Goal: Task Accomplishment & Management: Manage account settings

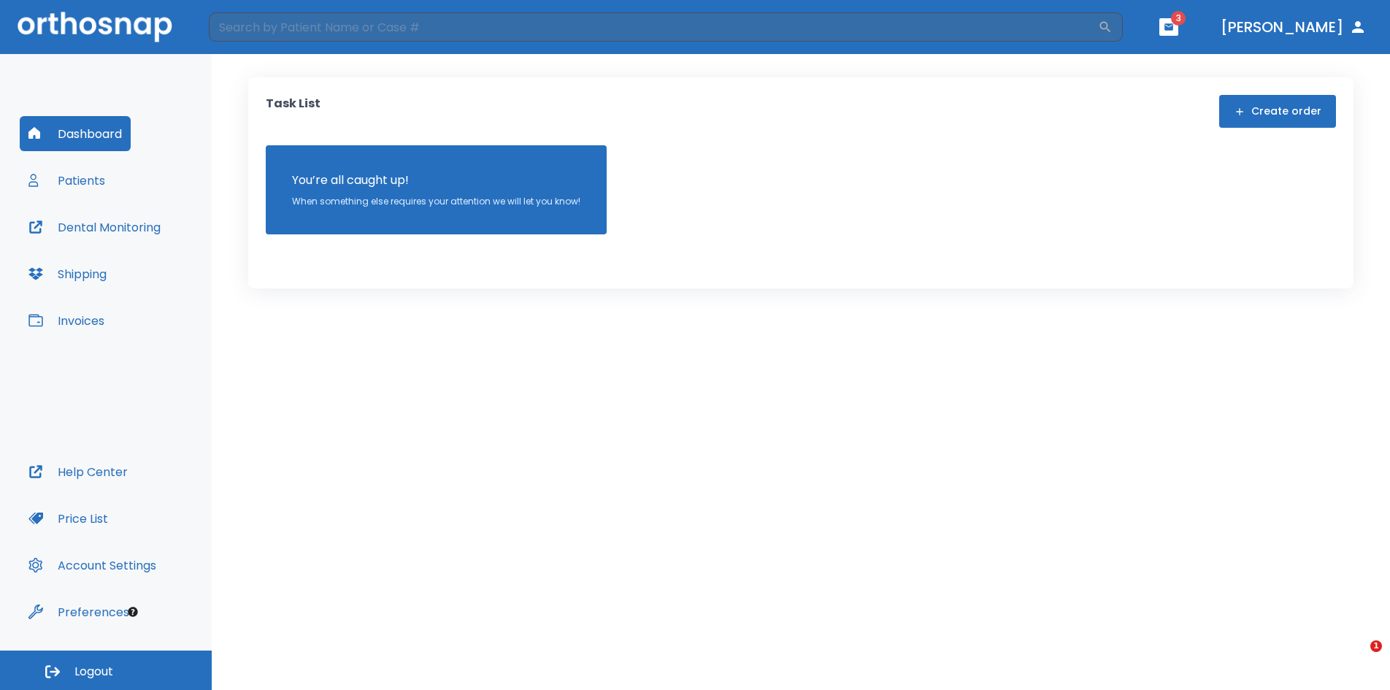
click at [103, 182] on button "Patients" at bounding box center [67, 180] width 94 height 35
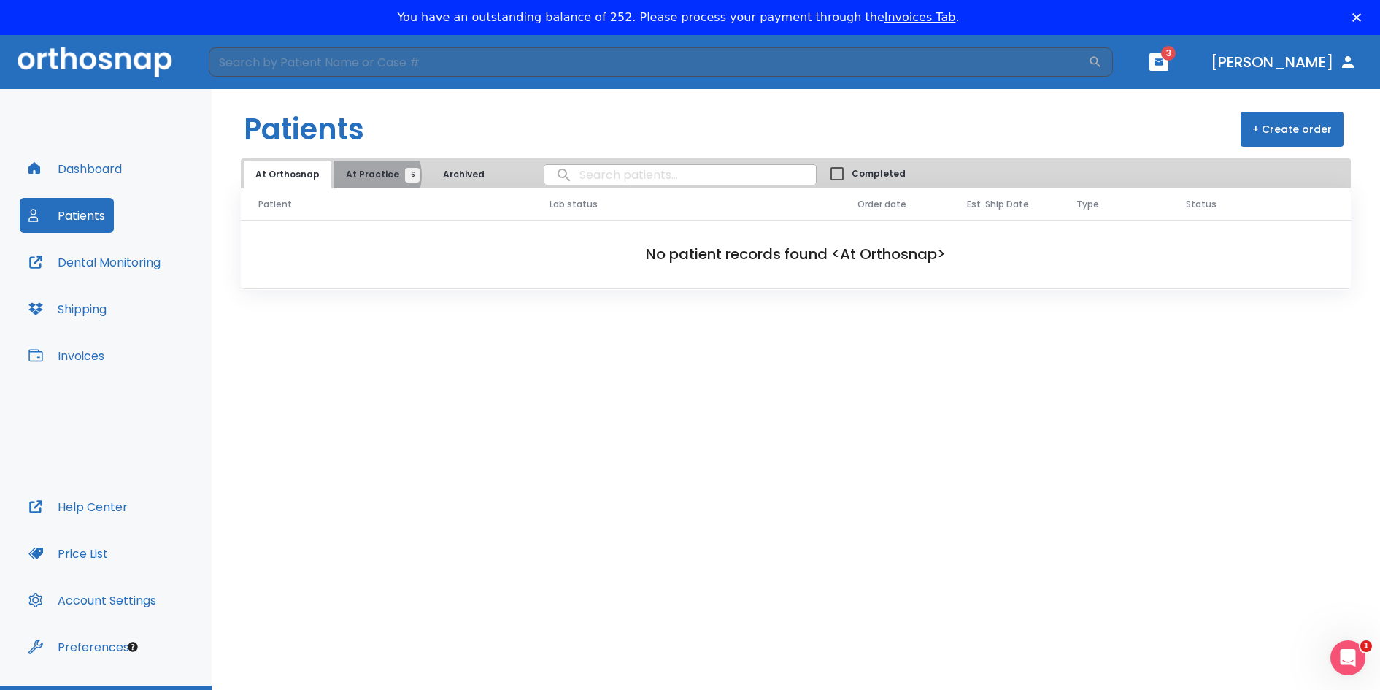
click at [369, 175] on span "At Practice 6" at bounding box center [379, 174] width 66 height 13
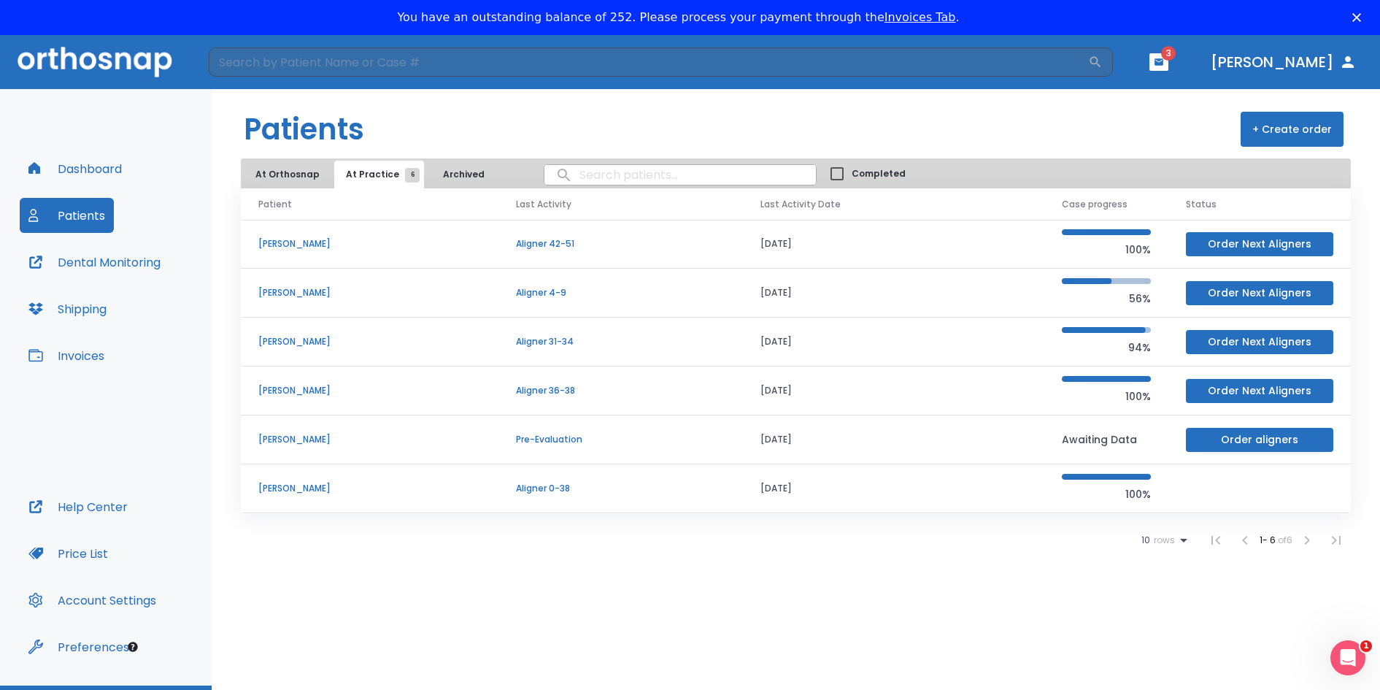
scroll to position [35, 0]
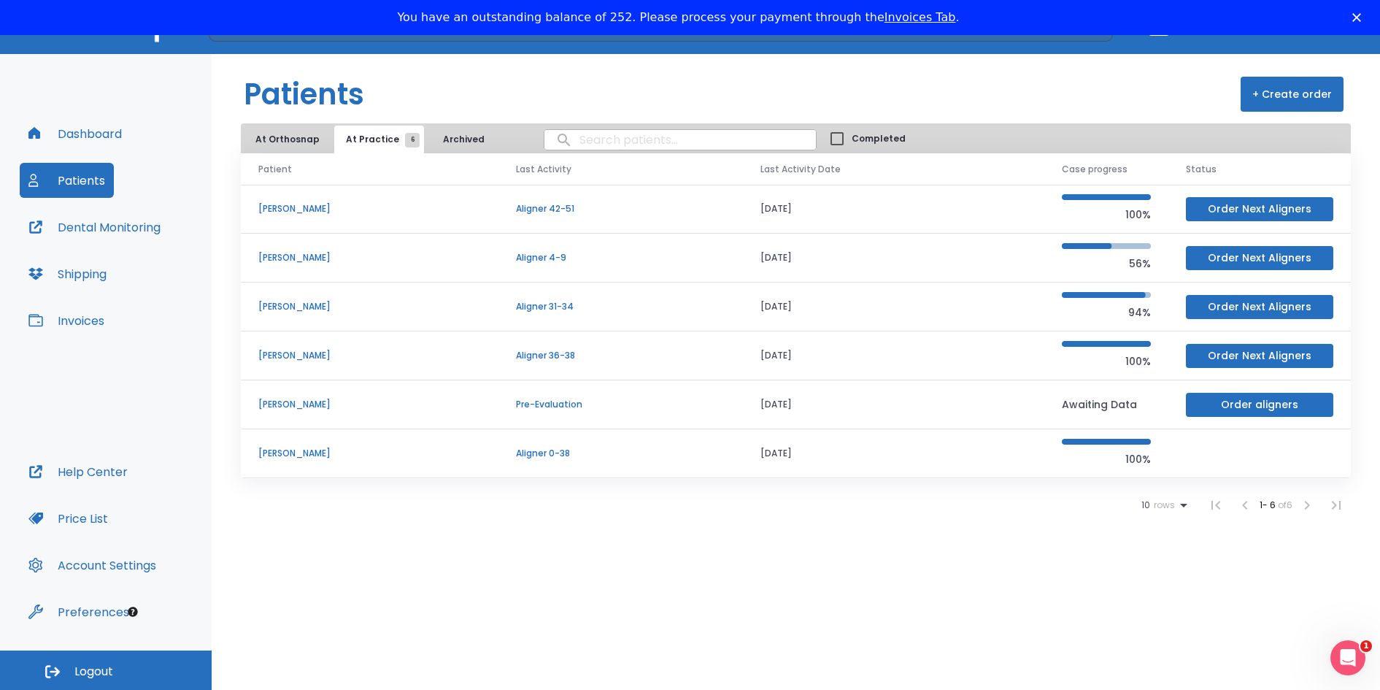
click at [322, 265] on td "[PERSON_NAME]" at bounding box center [370, 258] width 258 height 49
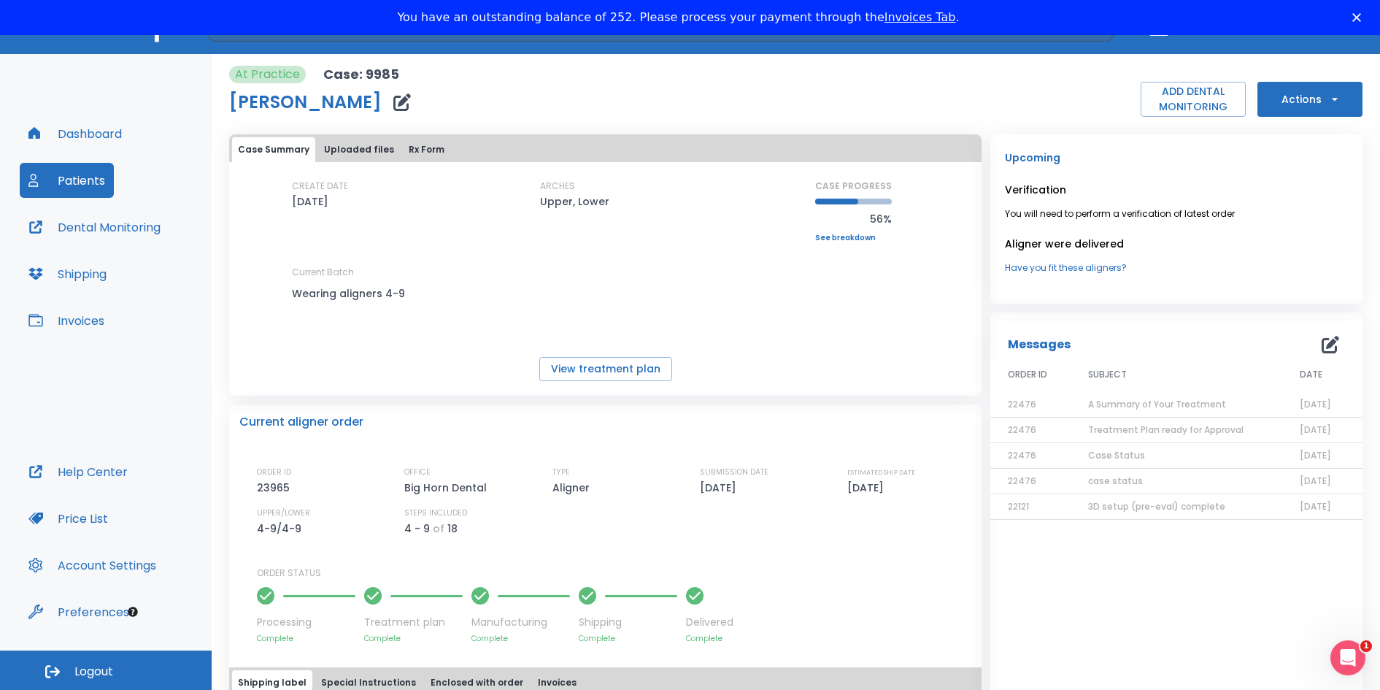
click at [1297, 94] on button "Actions" at bounding box center [1309, 99] width 105 height 35
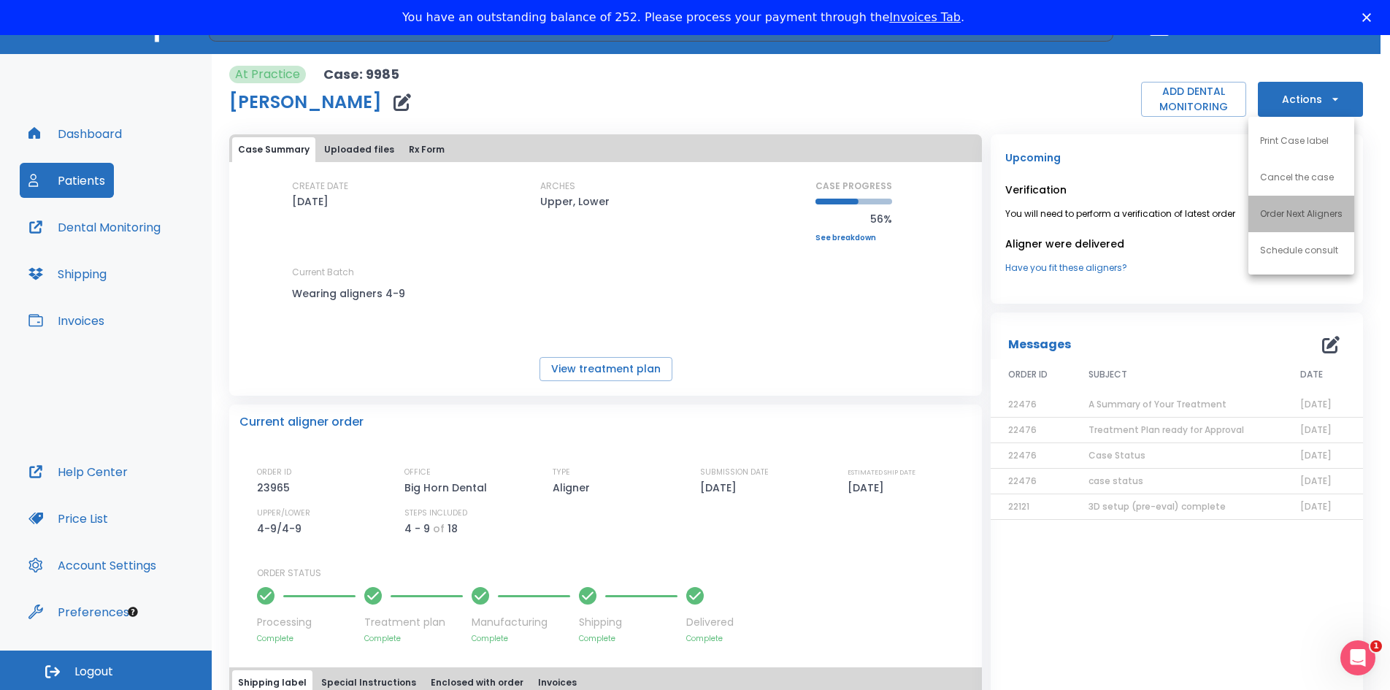
click at [1288, 214] on p "Order Next Aligners" at bounding box center [1301, 213] width 82 height 13
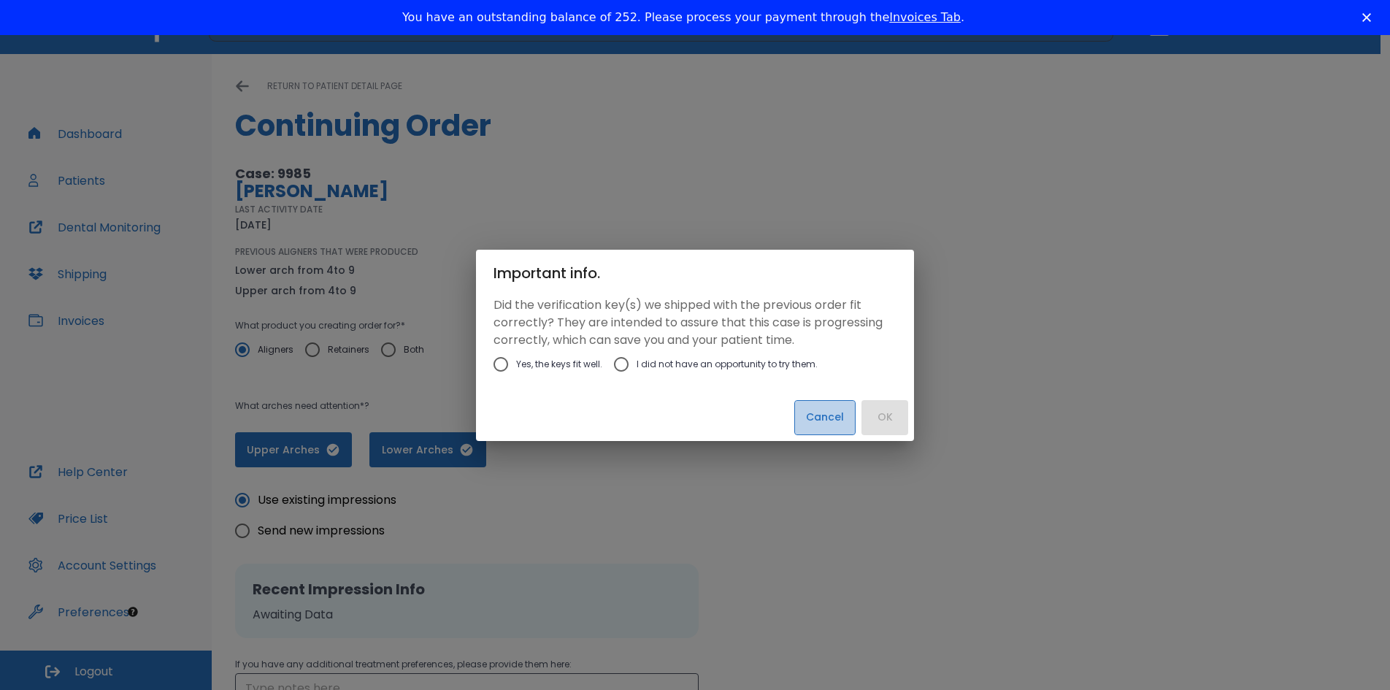
click at [835, 424] on button "Cancel" at bounding box center [824, 417] width 61 height 35
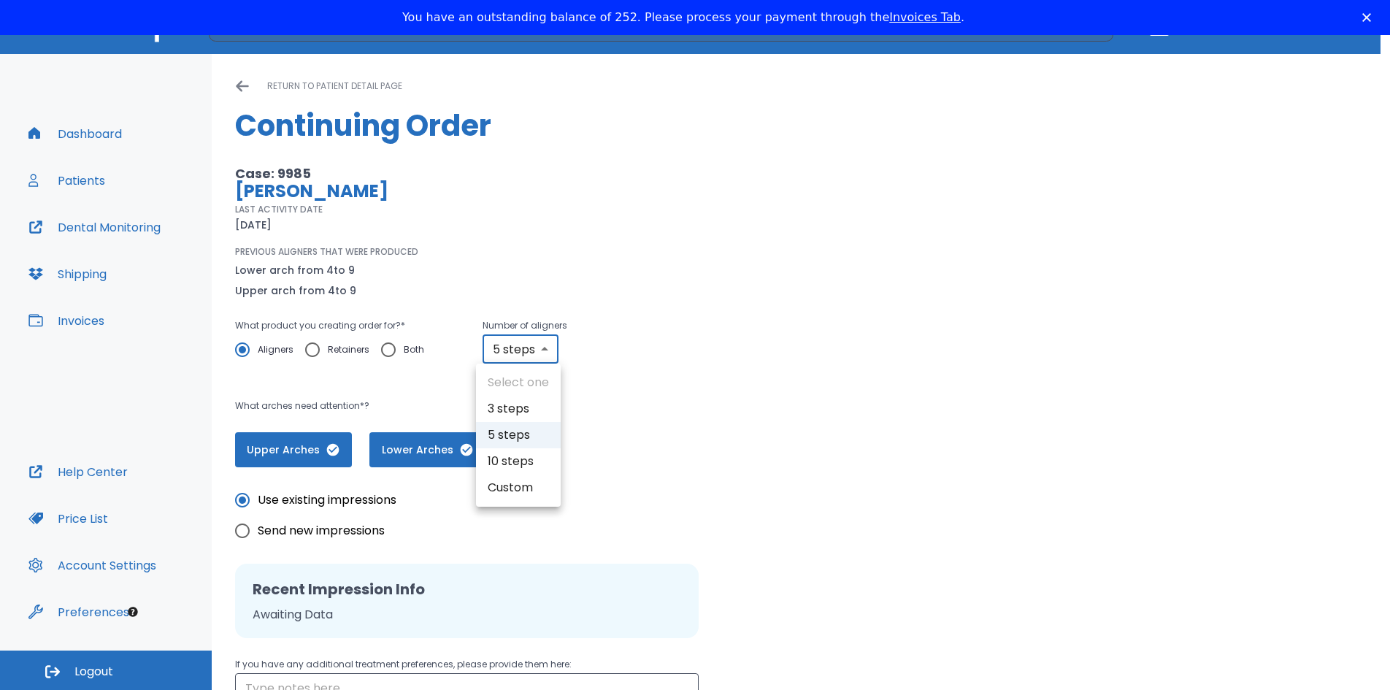
click at [544, 348] on body "​ 3 [PERSON_NAME] Dashboard Patients Dental Monitoring Shipping Invoices Help C…" at bounding box center [695, 345] width 1390 height 690
click at [525, 463] on li "10 steps" at bounding box center [518, 461] width 85 height 26
type input "10"
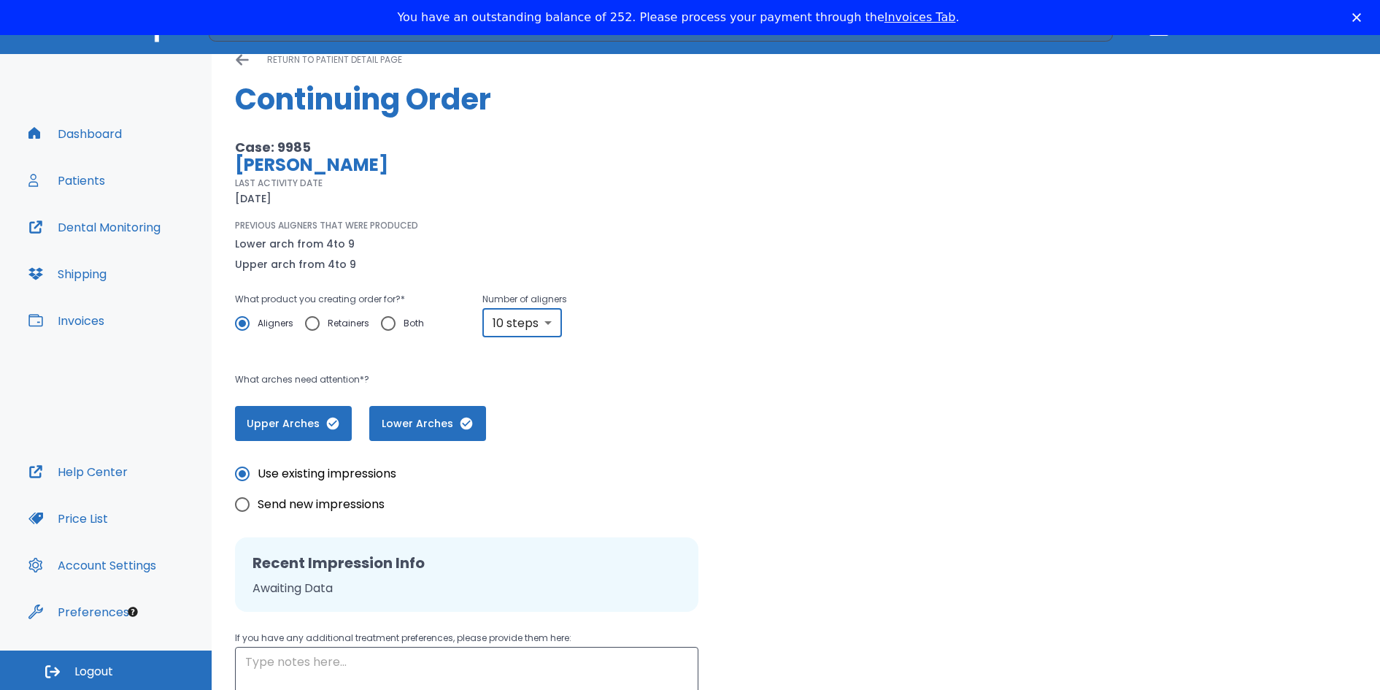
scroll to position [73, 0]
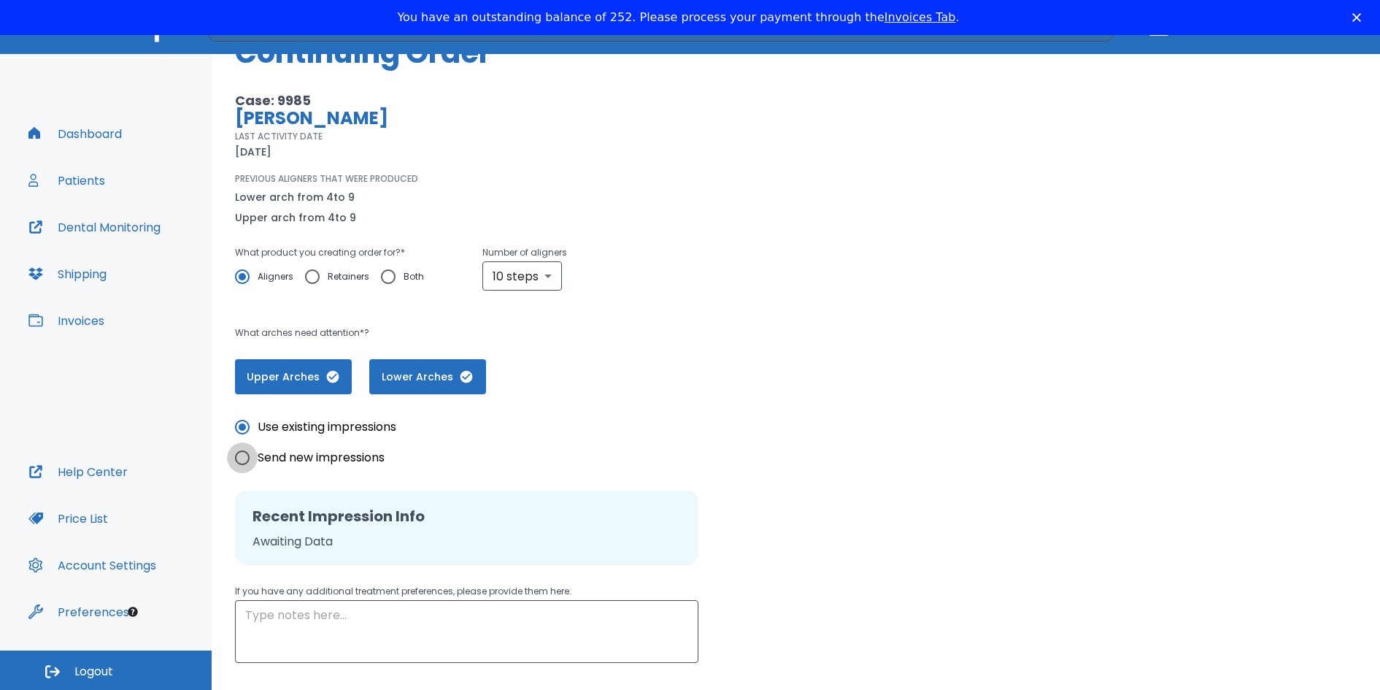
click at [242, 458] on input "Send new impressions" at bounding box center [242, 457] width 31 height 31
radio input "true"
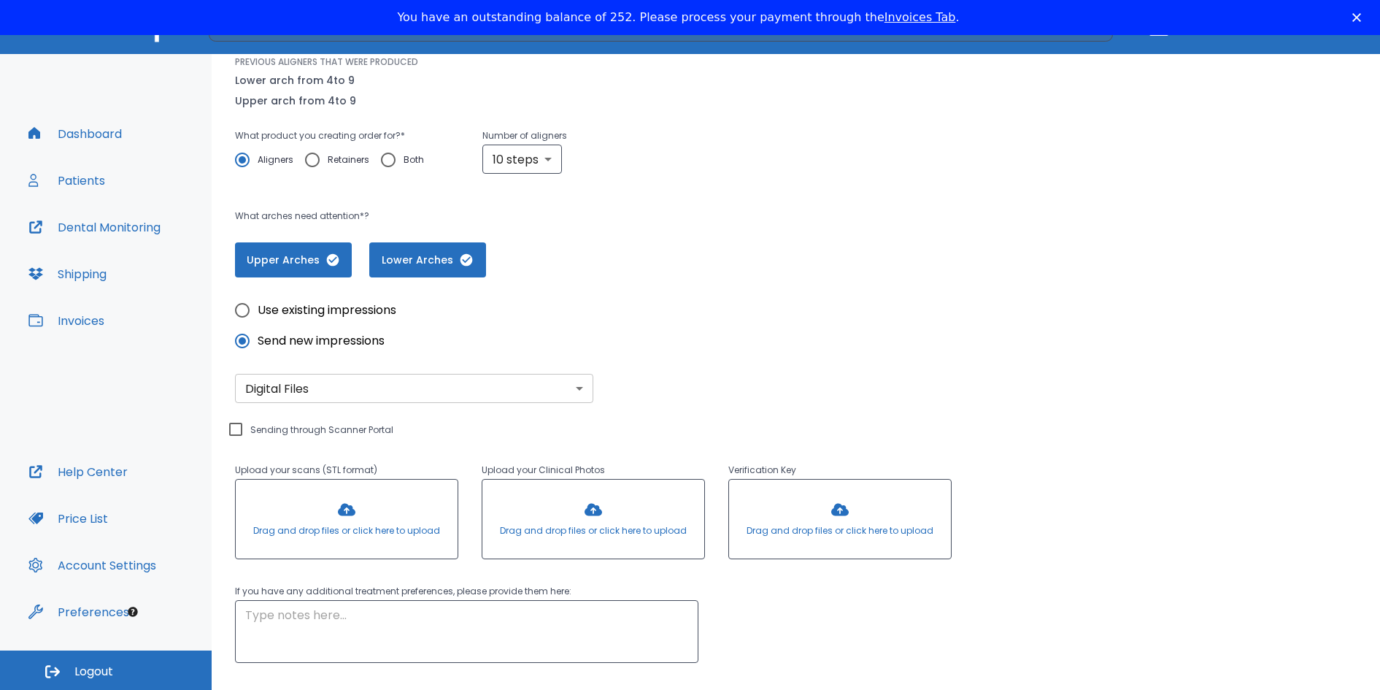
scroll to position [280, 0]
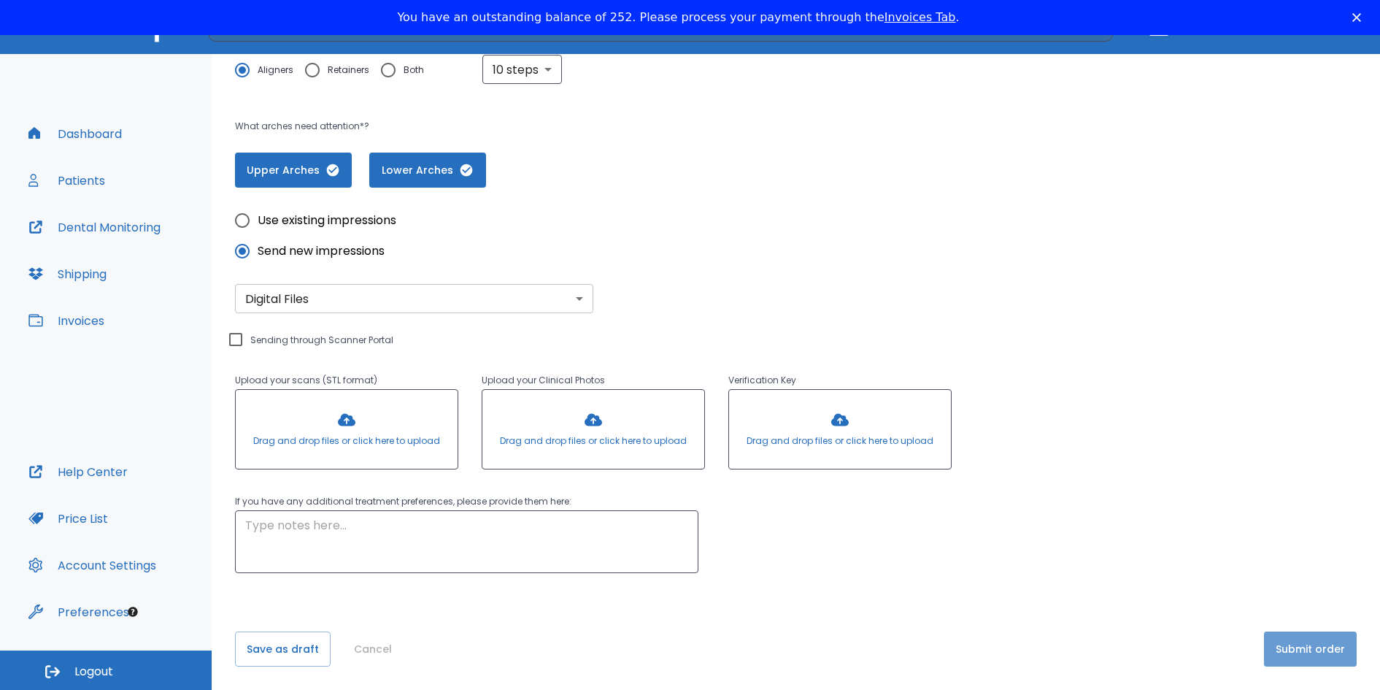
click at [1311, 651] on button "Submit order" at bounding box center [1310, 648] width 93 height 35
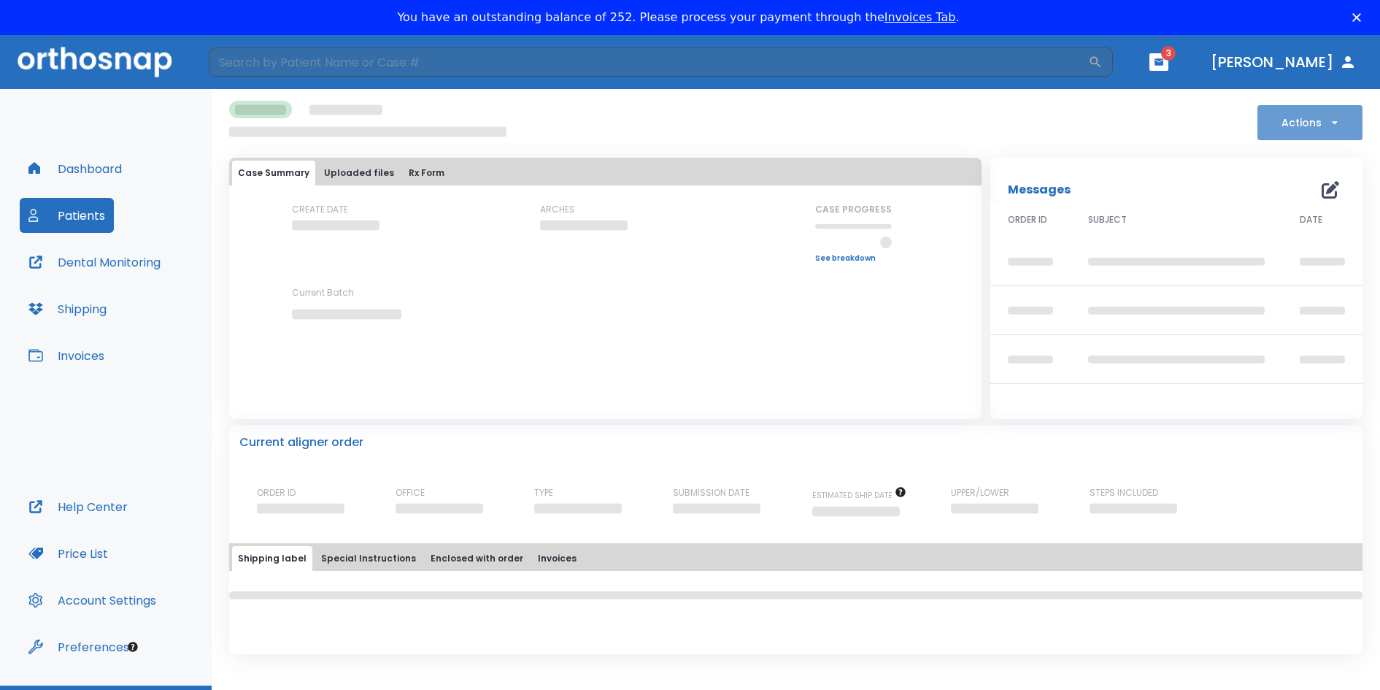
click at [1324, 126] on button "Actions" at bounding box center [1309, 122] width 105 height 35
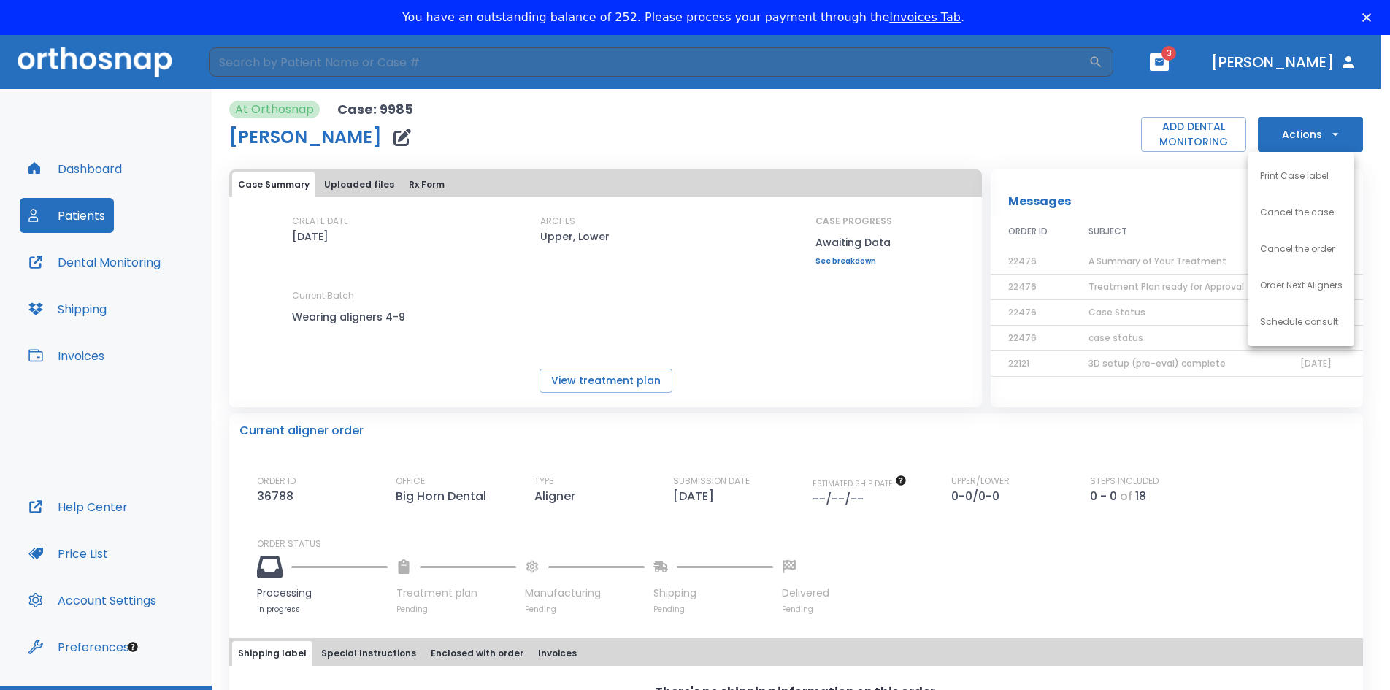
click at [1297, 180] on p "Print Case label" at bounding box center [1294, 175] width 69 height 13
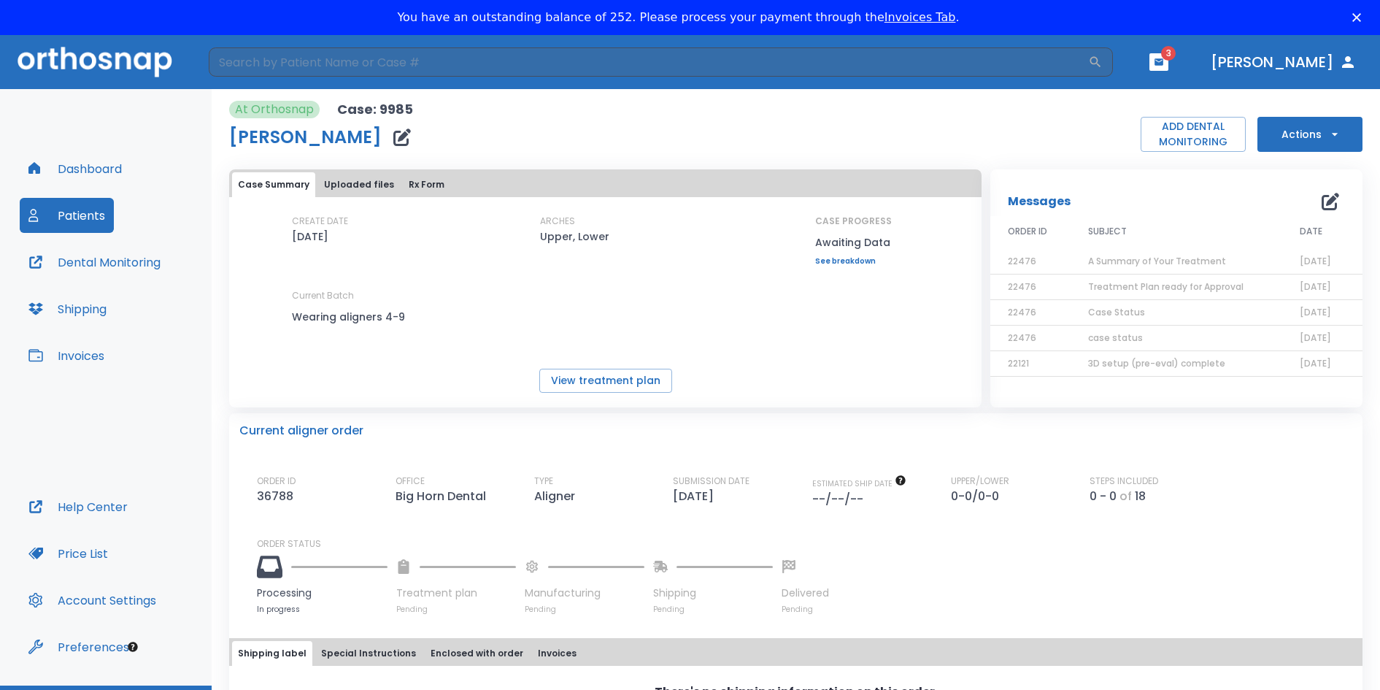
click at [1328, 137] on icon "button" at bounding box center [1335, 134] width 15 height 15
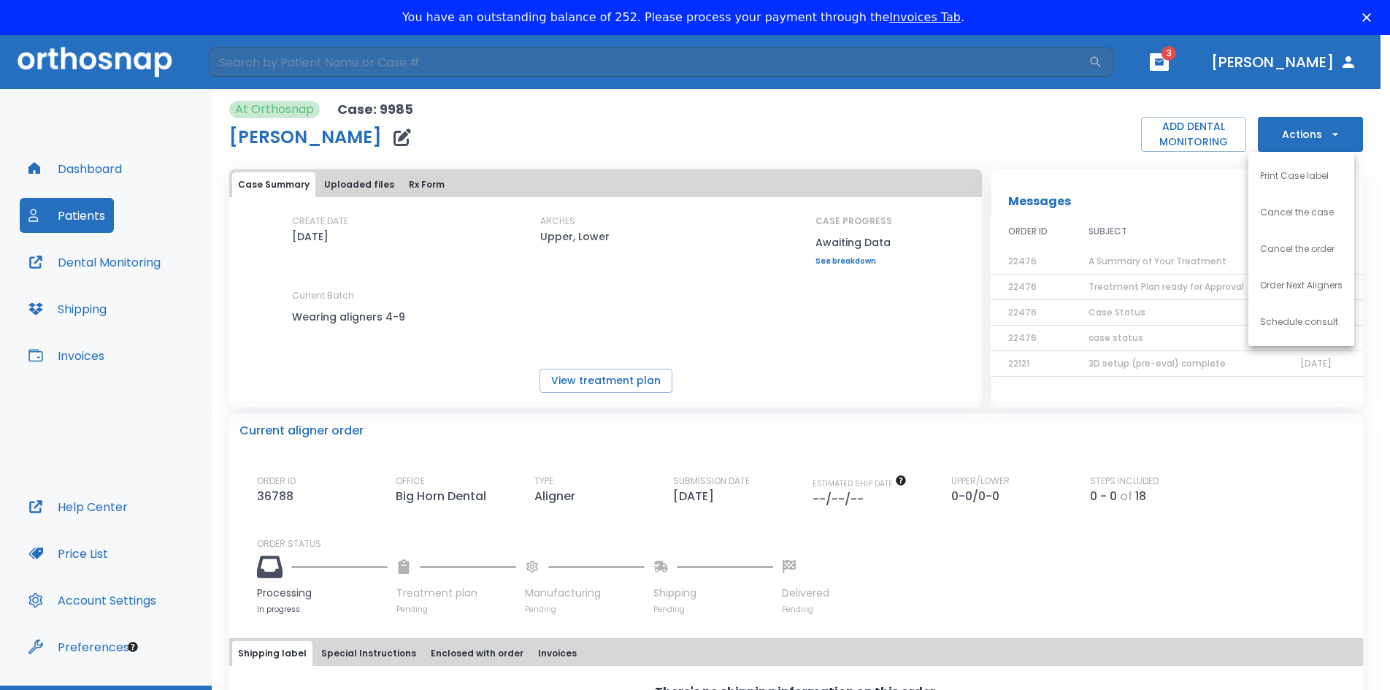
click at [271, 653] on div at bounding box center [695, 345] width 1390 height 690
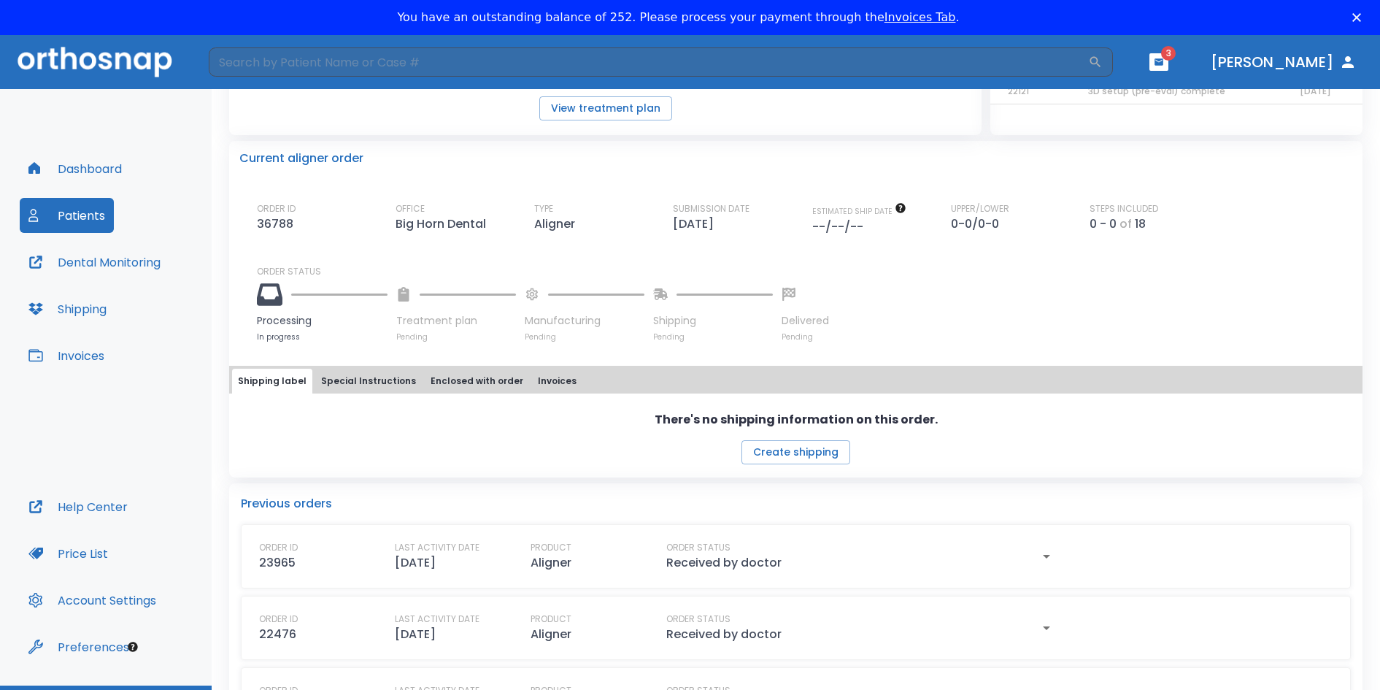
scroll to position [302, 0]
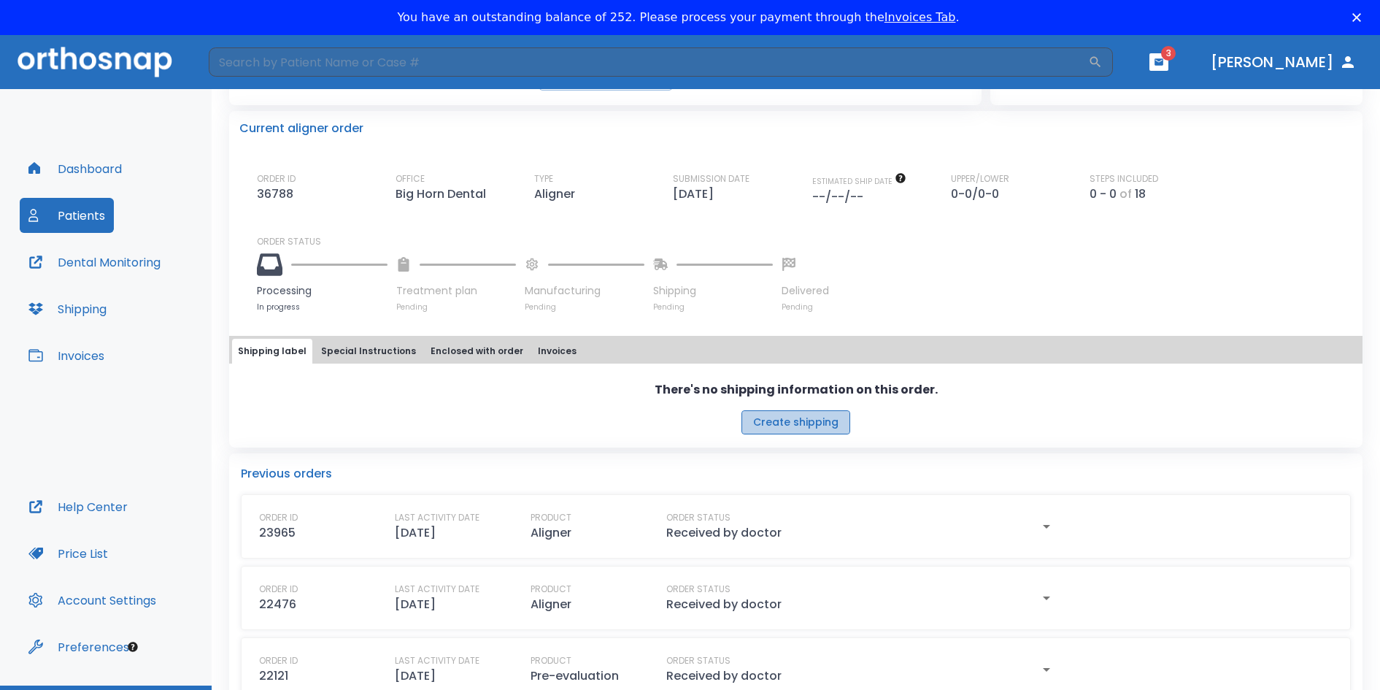
click at [807, 423] on button "Create shipping" at bounding box center [795, 422] width 109 height 24
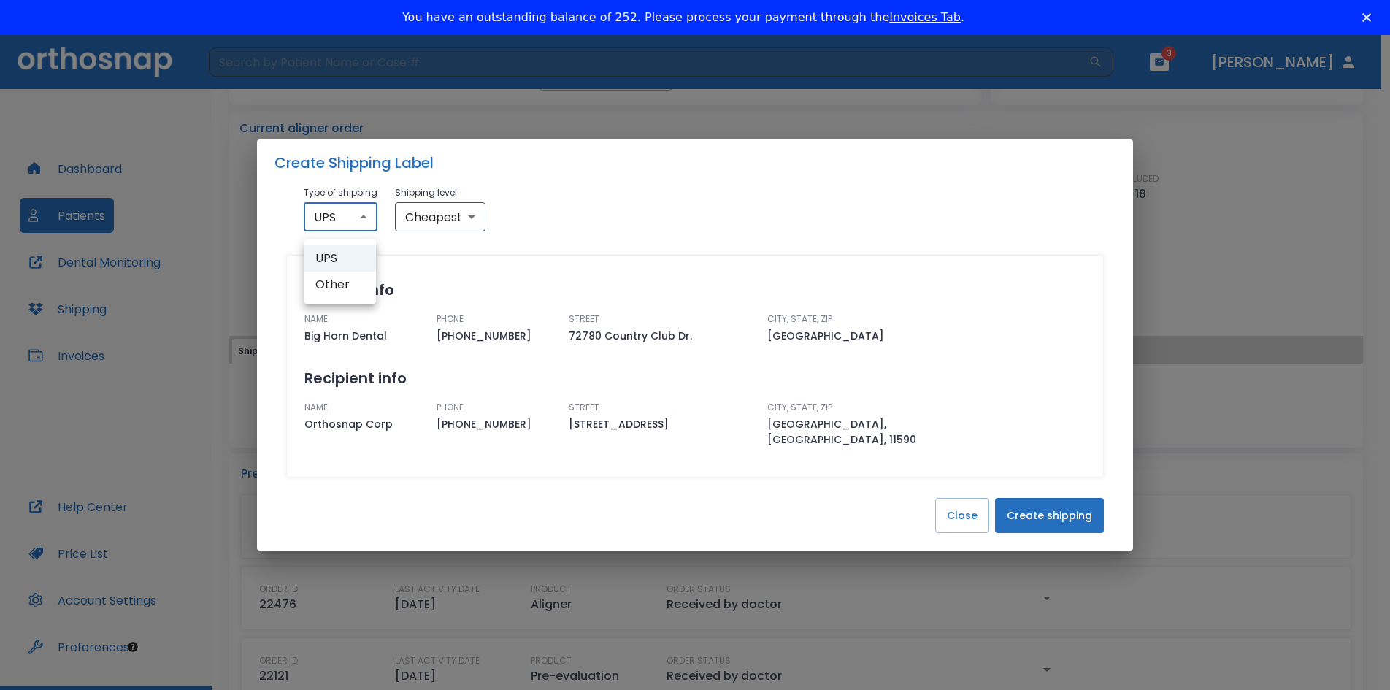
click at [359, 223] on body "​ 3 [PERSON_NAME] Dashboard Patients Dental Monitoring Shipping Invoices Help C…" at bounding box center [695, 380] width 1390 height 690
click at [359, 223] on div at bounding box center [695, 345] width 1390 height 690
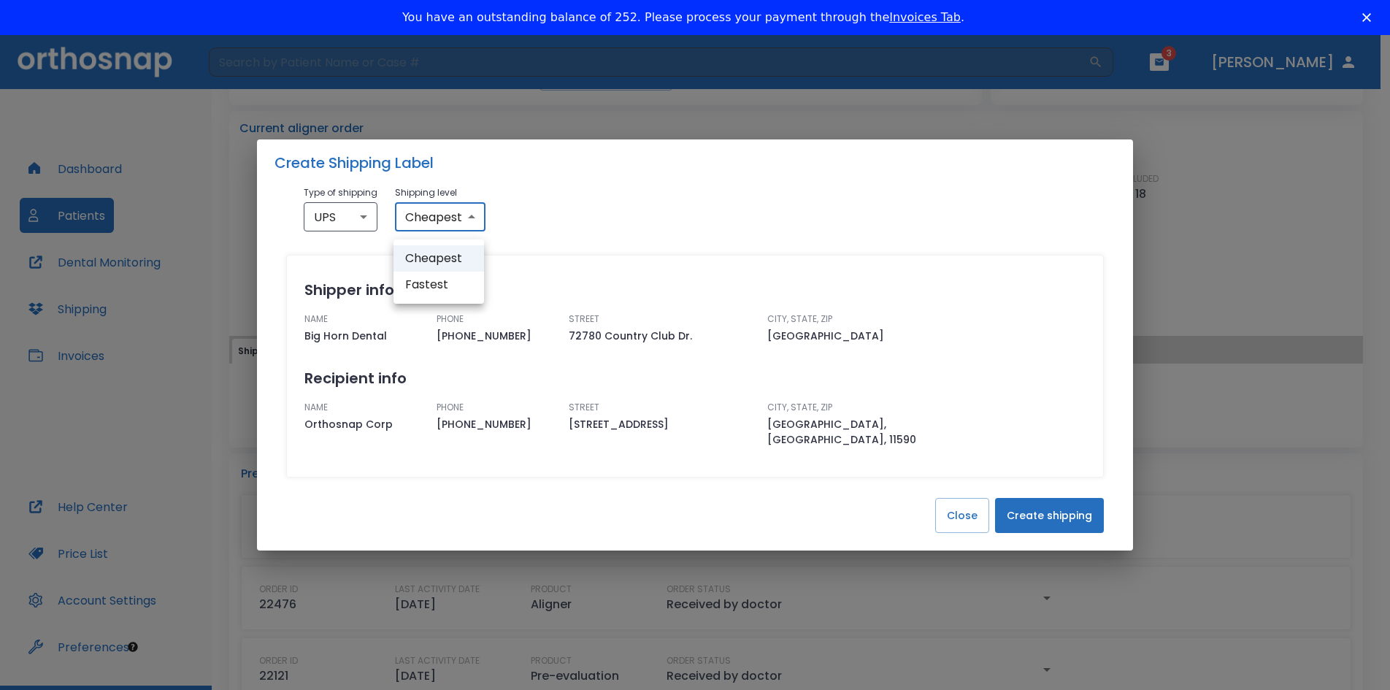
click at [464, 223] on body "​ 3 [PERSON_NAME] Dashboard Patients Dental Monitoring Shipping Invoices Help C…" at bounding box center [695, 380] width 1390 height 690
click at [464, 223] on div at bounding box center [695, 345] width 1390 height 690
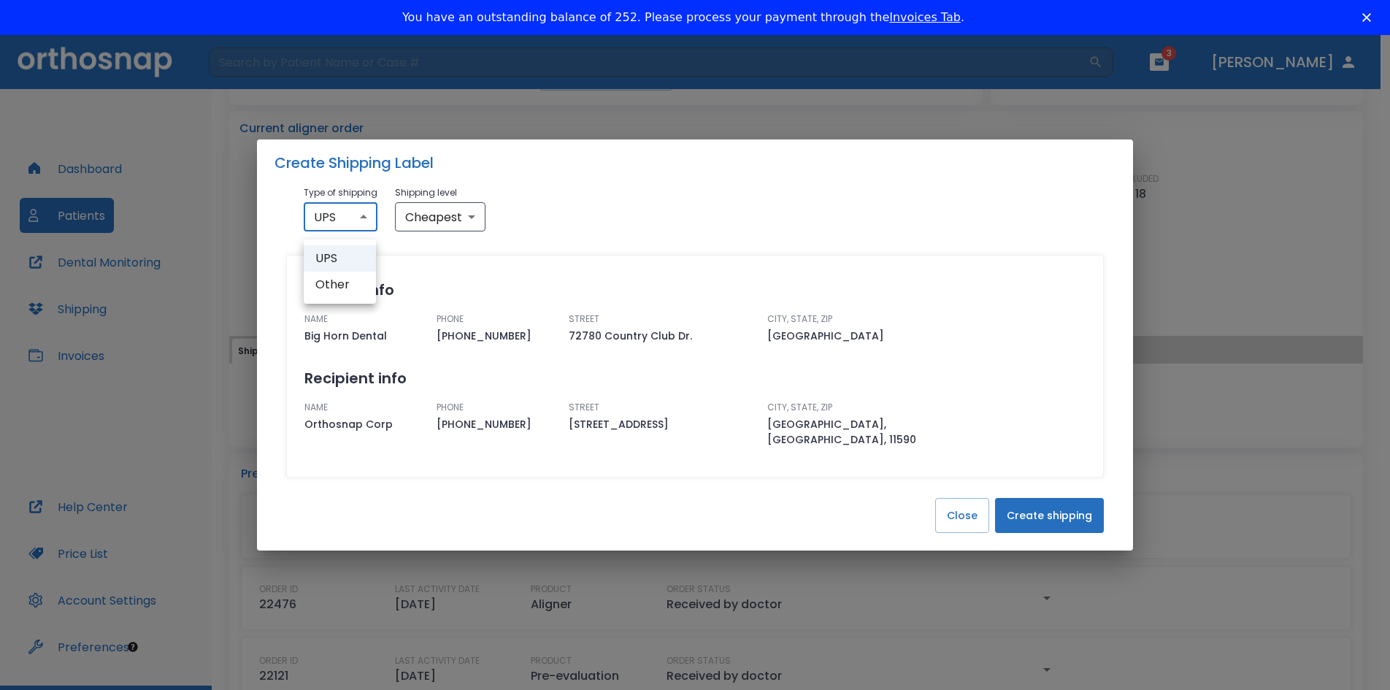
click at [341, 222] on body "​ 3 [PERSON_NAME] Dashboard Patients Dental Monitoring Shipping Invoices Help C…" at bounding box center [695, 380] width 1390 height 690
click at [733, 236] on div at bounding box center [695, 345] width 1390 height 690
click at [1056, 506] on button "Create shipping" at bounding box center [1049, 515] width 109 height 35
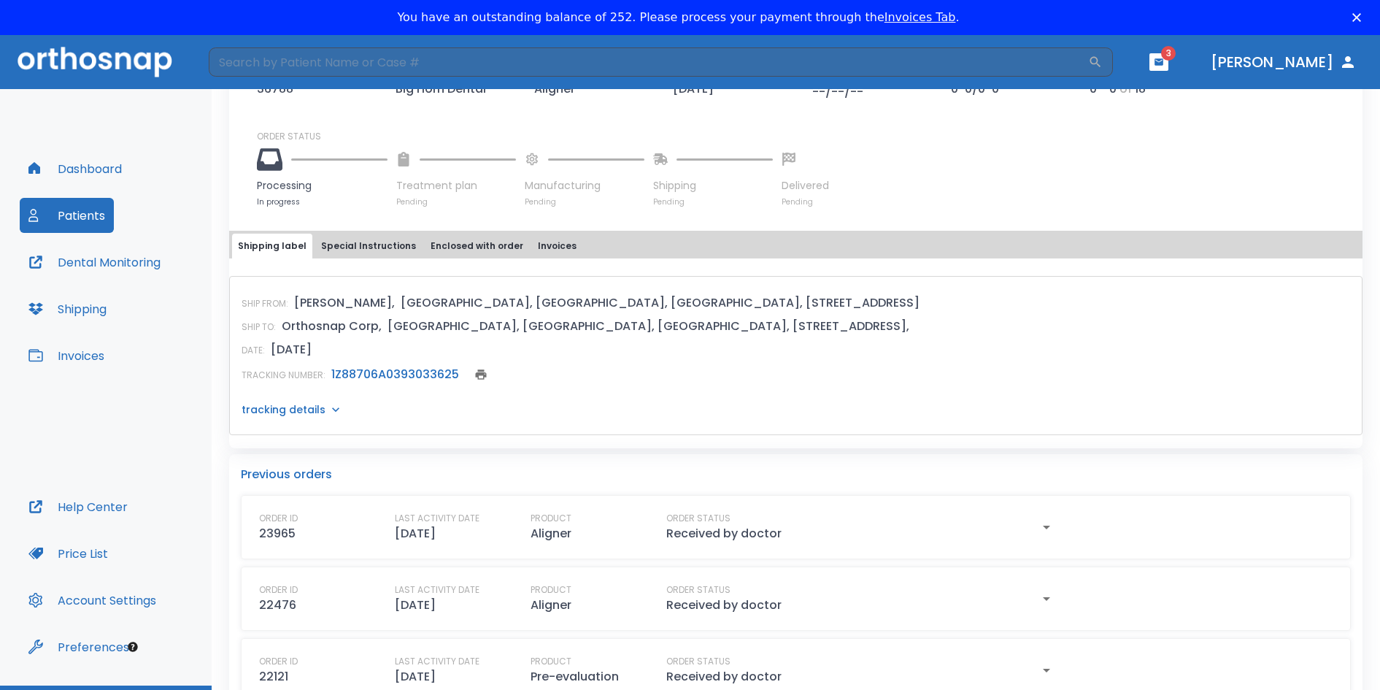
scroll to position [408, 0]
click at [334, 407] on icon at bounding box center [335, 408] width 15 height 15
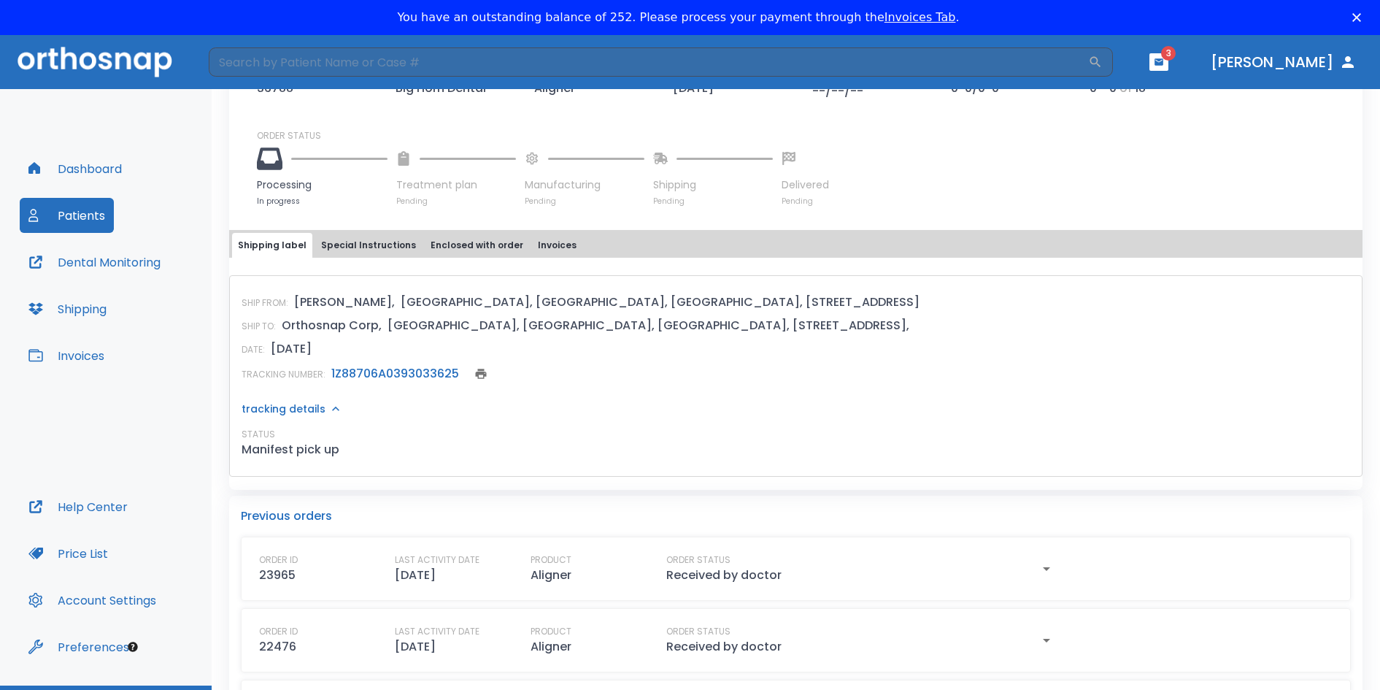
click at [328, 409] on icon at bounding box center [335, 408] width 15 height 15
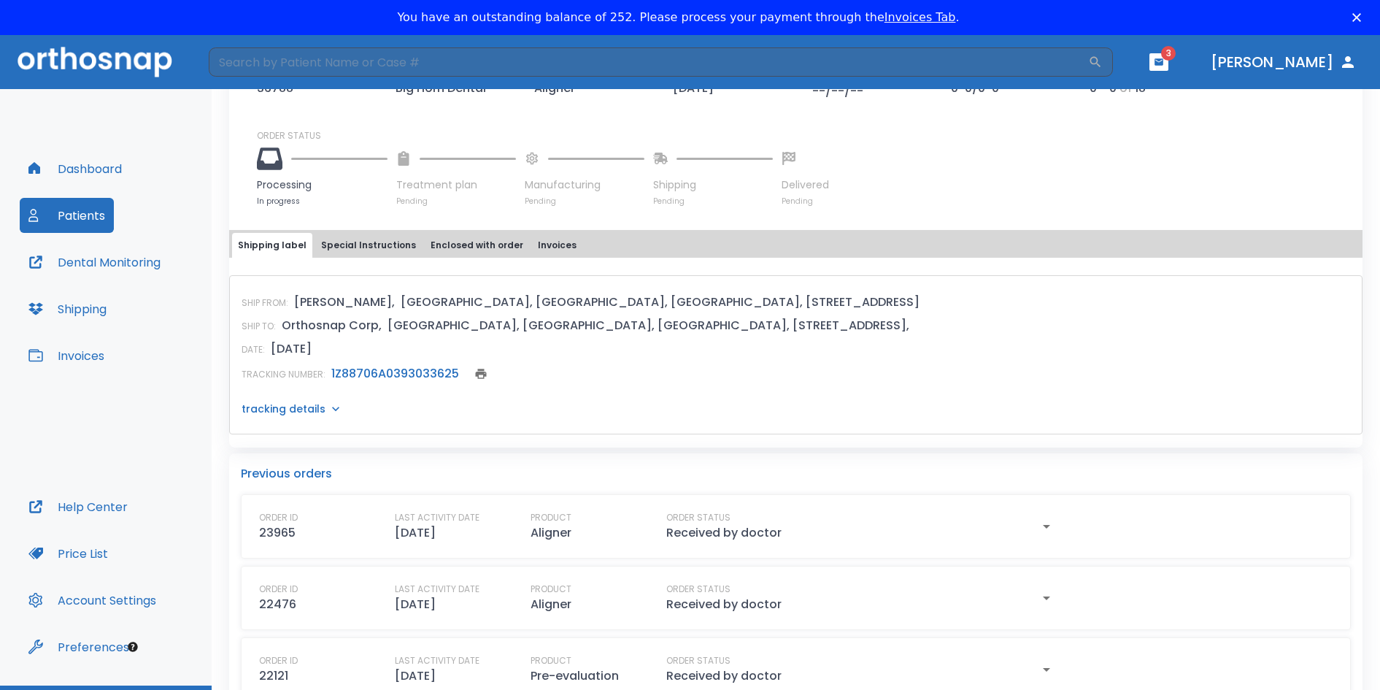
click at [298, 407] on p "tracking details" at bounding box center [284, 408] width 84 height 15
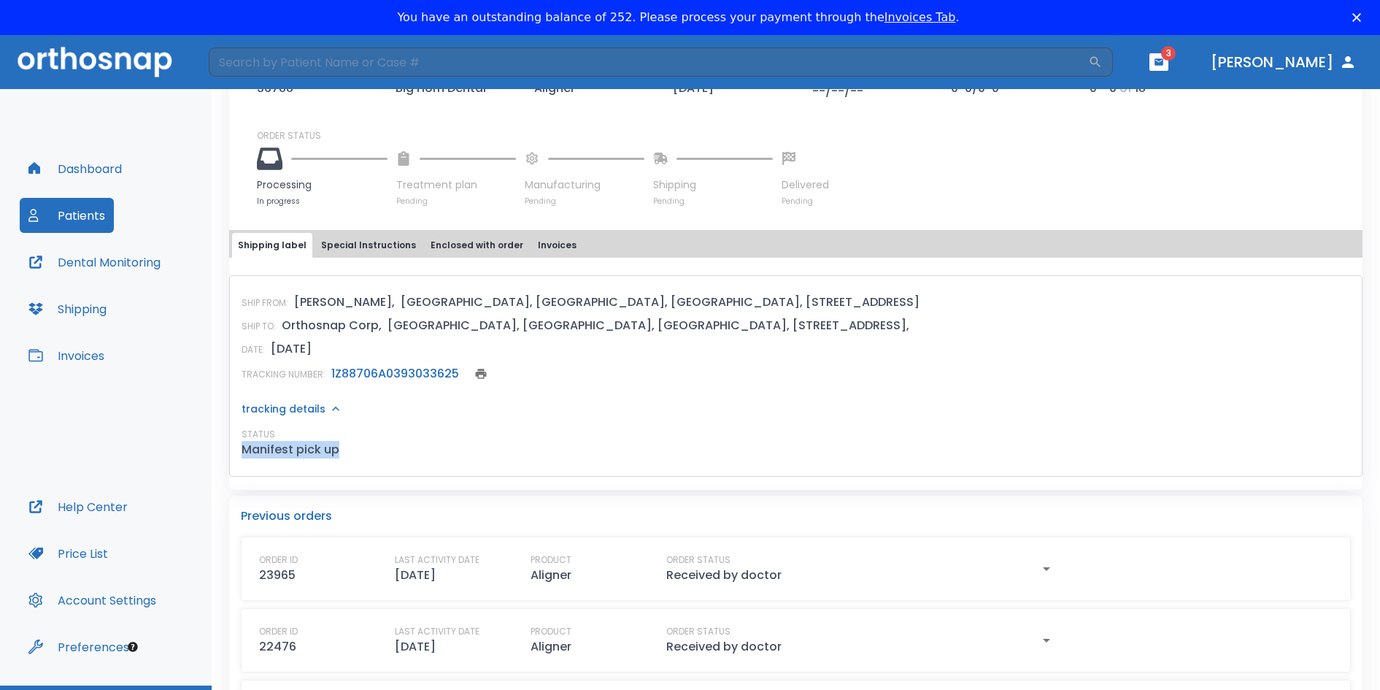
drag, startPoint x: 337, startPoint y: 450, endPoint x: 236, endPoint y: 451, distance: 100.7
click at [236, 451] on div "SHIP FROM: [PERSON_NAME], [GEOGRAPHIC_DATA], [GEOGRAPHIC_DATA], [GEOGRAPHIC_DAT…" at bounding box center [795, 375] width 1133 height 201
click at [299, 447] on p "Manifest pick up" at bounding box center [291, 450] width 98 height 18
click at [369, 454] on div "STATUS Manifest pick up" at bounding box center [796, 443] width 1109 height 31
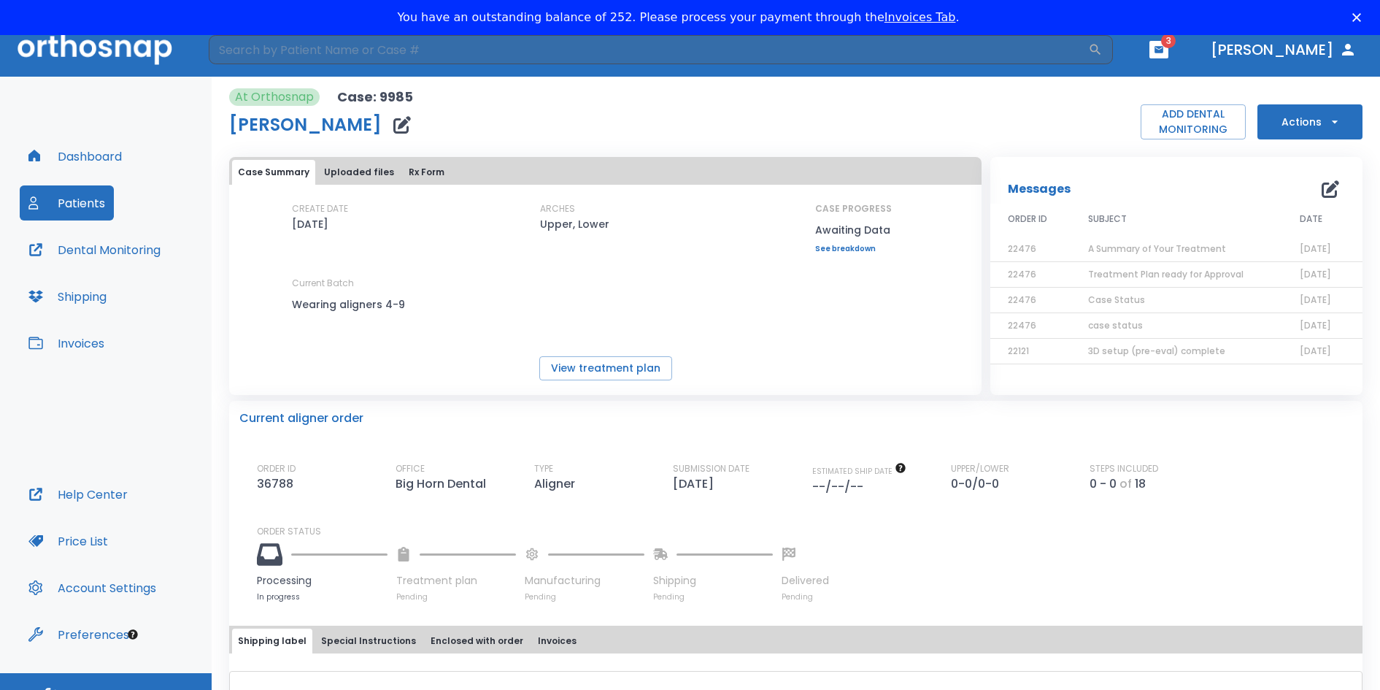
scroll to position [0, 0]
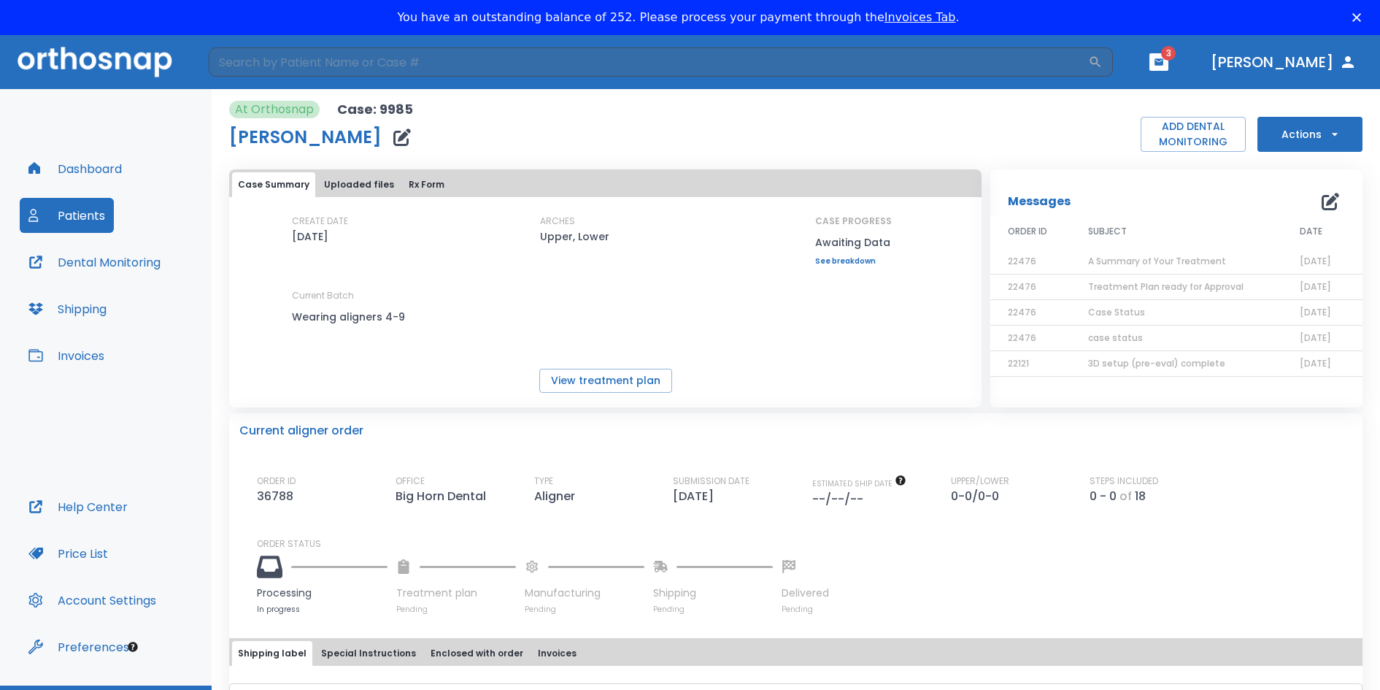
click at [1322, 199] on icon "button" at bounding box center [1331, 202] width 18 height 18
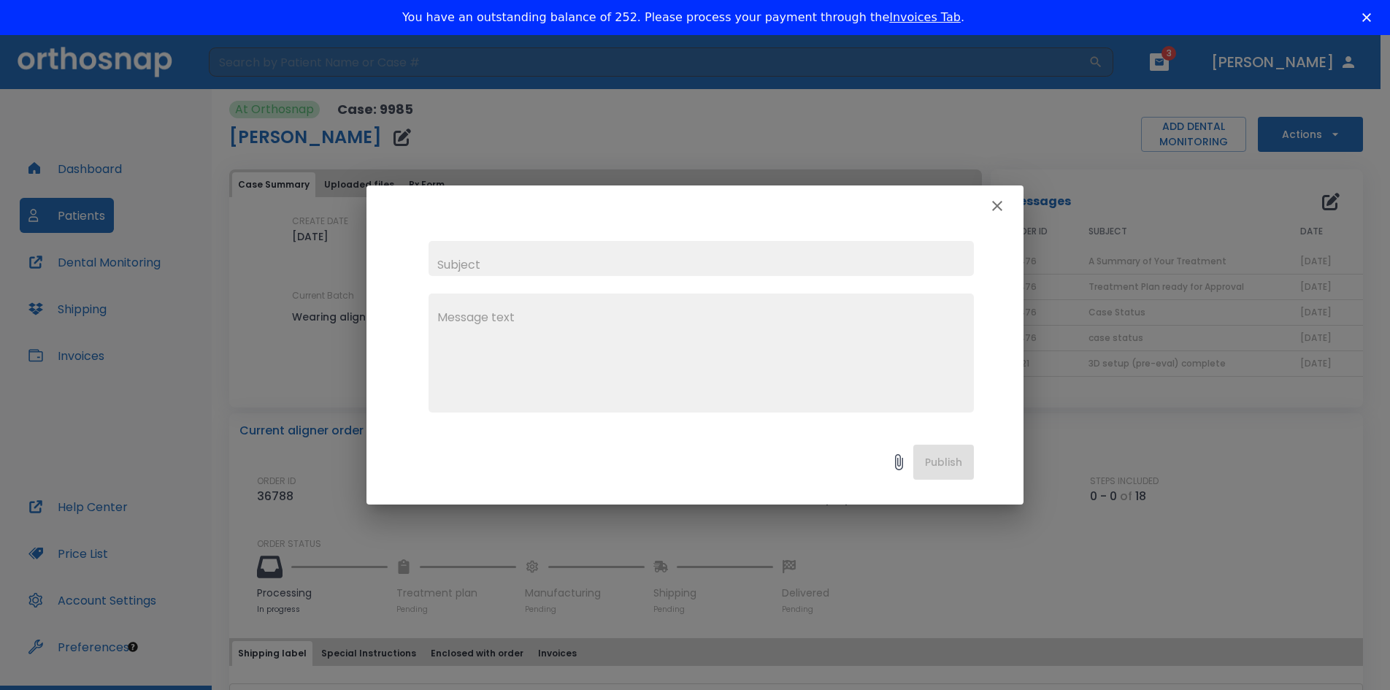
click at [494, 263] on input "text" at bounding box center [700, 258] width 545 height 35
type input "RE-OPENING CASE"
click at [453, 318] on textarea at bounding box center [701, 359] width 528 height 101
click at [542, 316] on textarea "NEW IMPRESIONS SEND" at bounding box center [701, 359] width 528 height 101
click at [463, 315] on textarea "NEW IMPRESIONS SEND" at bounding box center [701, 359] width 528 height 101
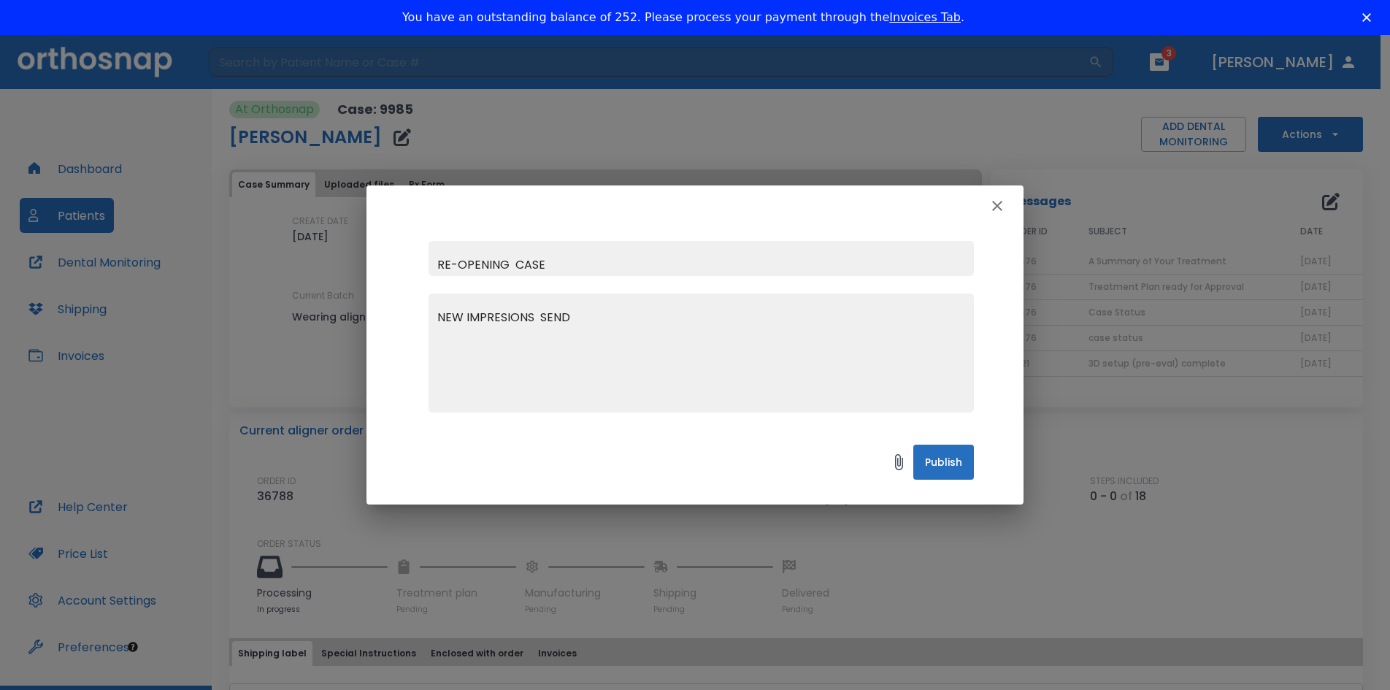
click at [438, 314] on textarea "NEW IMPRESIONS SEND" at bounding box center [701, 359] width 528 height 101
drag, startPoint x: 642, startPoint y: 317, endPoint x: 684, endPoint y: 313, distance: 42.5
click at [684, 315] on textarea "WE ARE SENDING NEW IMPRESIONS SEND" at bounding box center [701, 359] width 528 height 101
drag, startPoint x: 950, startPoint y: 460, endPoint x: 588, endPoint y: 321, distance: 387.6
click at [688, 347] on div "RE-OPENING CASE WE ARE SENDING NEW IMPRESIONS x Publish" at bounding box center [694, 344] width 657 height 319
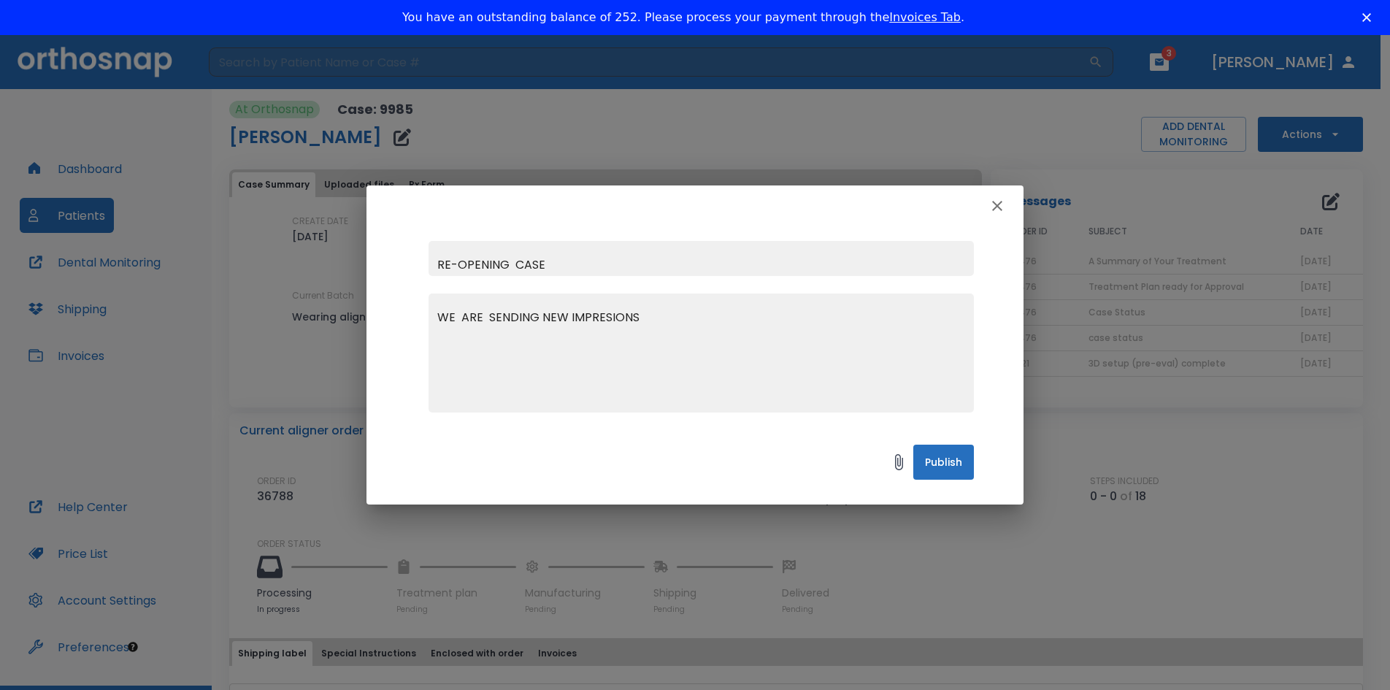
click at [636, 315] on textarea "WE ARE SENDING NEW IMPRESIONS" at bounding box center [701, 359] width 528 height 101
click at [697, 315] on textarea "WE ARE SENDING NEW IMPRESIONS, DO NOT START CASE WITH EXISTING MODELS" at bounding box center [701, 359] width 528 height 101
drag, startPoint x: 644, startPoint y: 314, endPoint x: 717, endPoint y: 333, distance: 75.4
click at [947, 317] on textarea "WE ARE SENDING NEW IMPRESIONS, DO NOT RE-START CASE WITH EXISTING MODELS" at bounding box center [701, 359] width 528 height 101
click at [436, 312] on div "WE ARE SENDING NEW IMPRESIONS, x" at bounding box center [700, 352] width 545 height 119
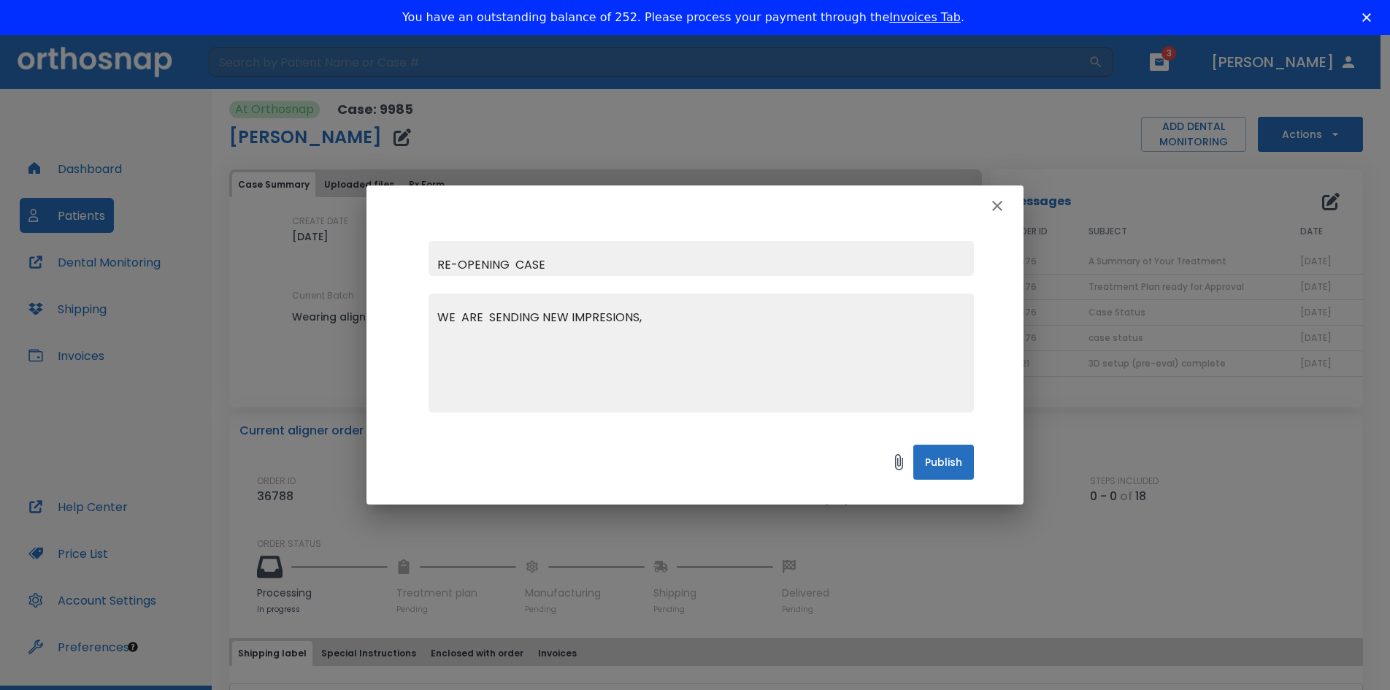
paste textarea "DO NOT RE-START CASE WITH EXISTING MODELS"
click at [435, 313] on div "DO NOT RE-START CASE WITH EXISTING MODELS WE ARE SENDING NEW IMPRESIONS, x" at bounding box center [700, 352] width 545 height 119
click at [437, 315] on div "DO NOT RE-START CASE WITH EXISTING MODELS, WE ARE SENDING NEW IMPRESIONS, x" at bounding box center [700, 352] width 545 height 119
click at [442, 316] on textarea "DO NOT RE-START CASE WITH EXISTING MODELS, WE ARE SENDING NEW IMPRESIONS," at bounding box center [701, 359] width 528 height 101
type textarea "PLEASE DO NOT RE-START CASE WITH EXISTING MODELS, WE ARE SENDING NEW IMPRESIONS,"
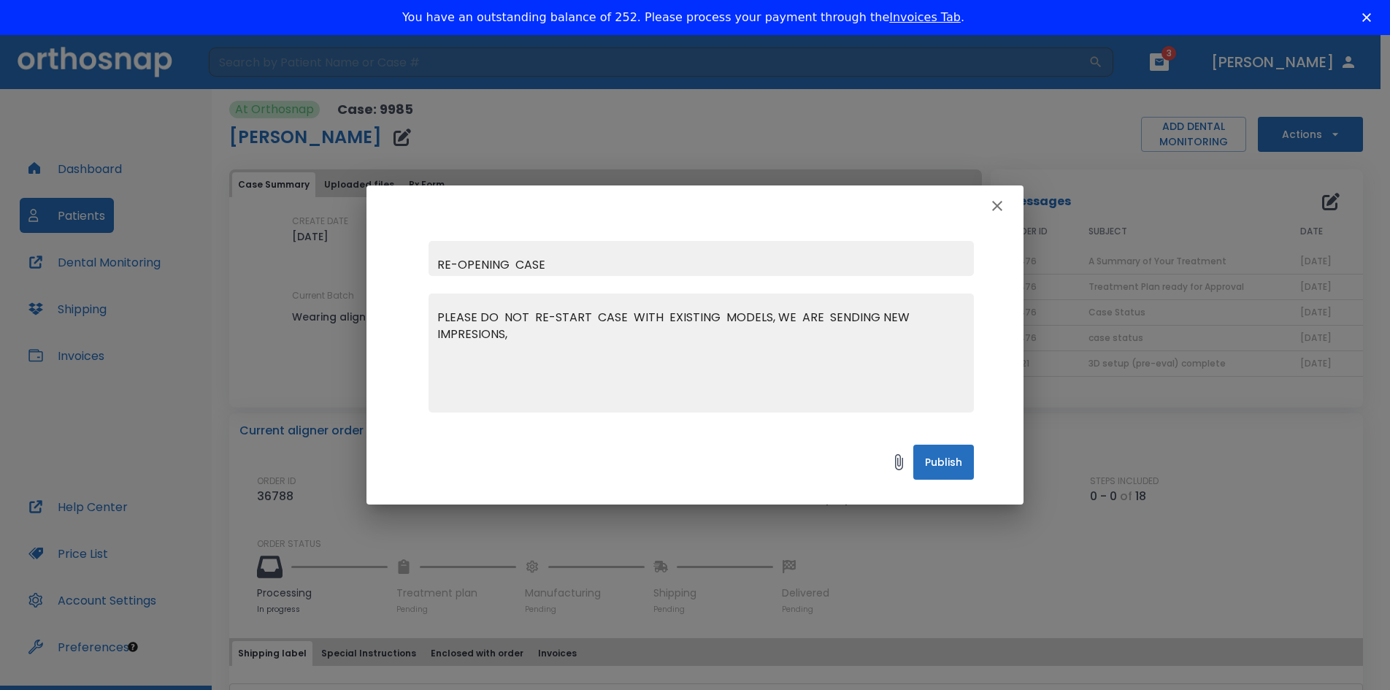
click at [954, 465] on button "Publish" at bounding box center [943, 461] width 61 height 35
